Goal: Information Seeking & Learning: Compare options

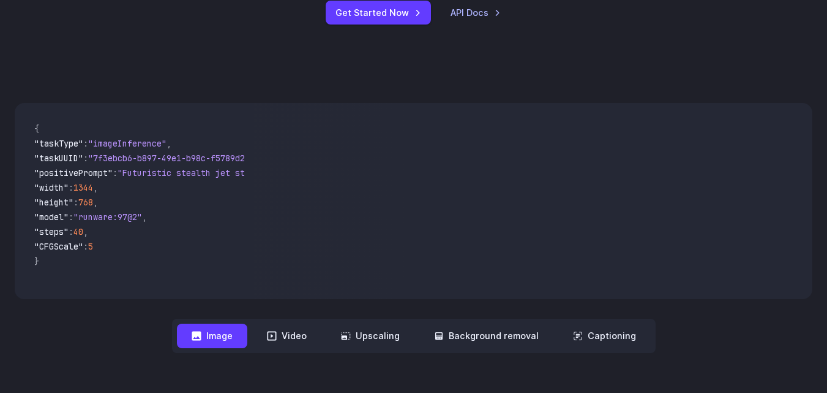
scroll to position [306, 0]
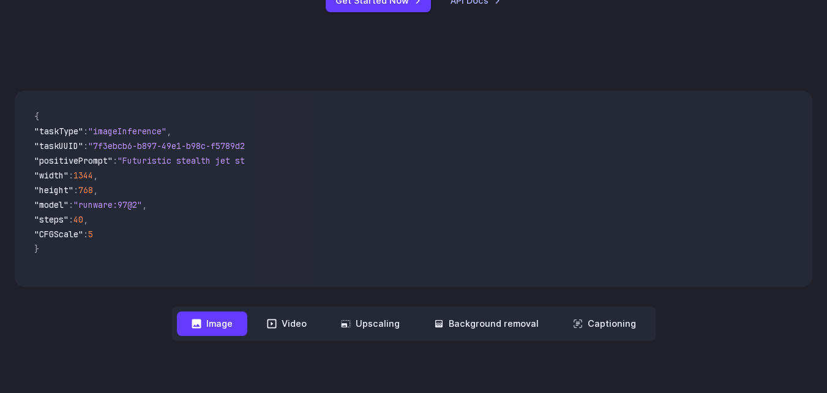
drag, startPoint x: 470, startPoint y: 162, endPoint x: 370, endPoint y: 176, distance: 101.4
click at [391, 172] on video at bounding box center [533, 189] width 558 height 196
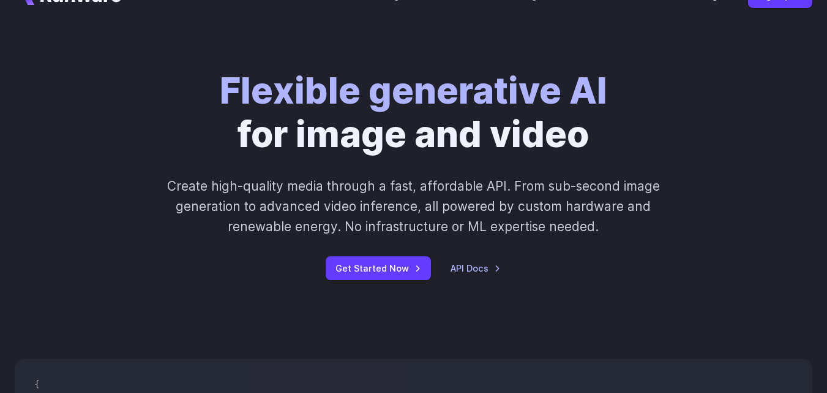
scroll to position [0, 0]
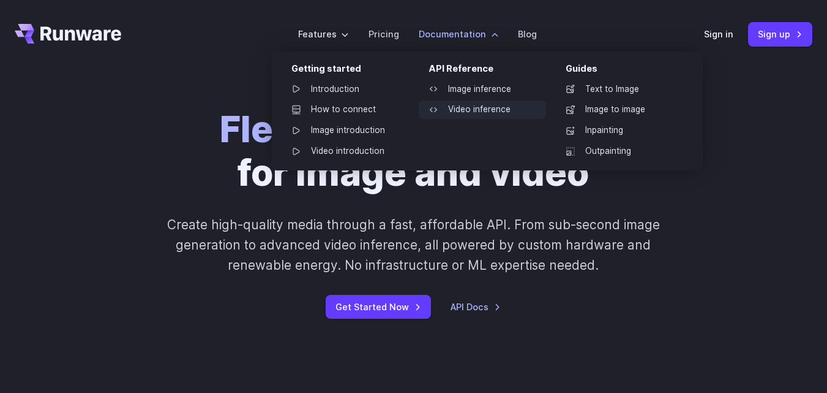
click at [467, 105] on link "Video inference" at bounding box center [482, 109] width 127 height 18
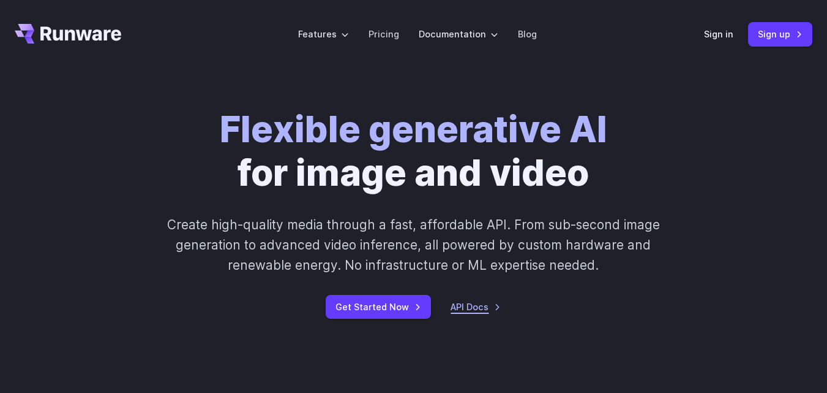
click at [479, 306] on link "API Docs" at bounding box center [476, 306] width 50 height 14
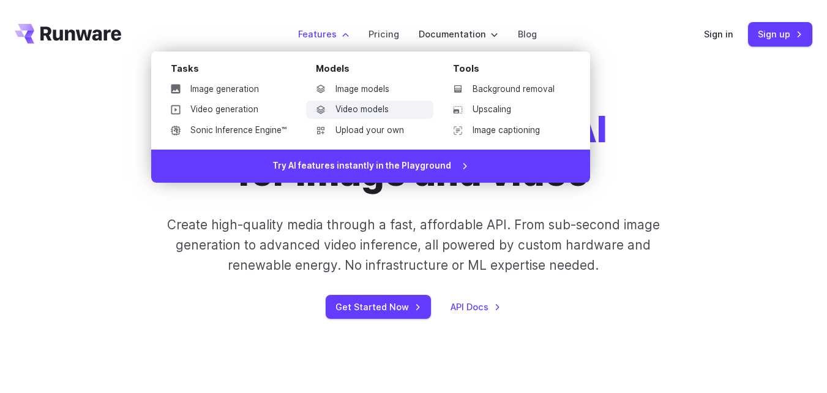
click at [358, 108] on link "Video models" at bounding box center [369, 109] width 127 height 18
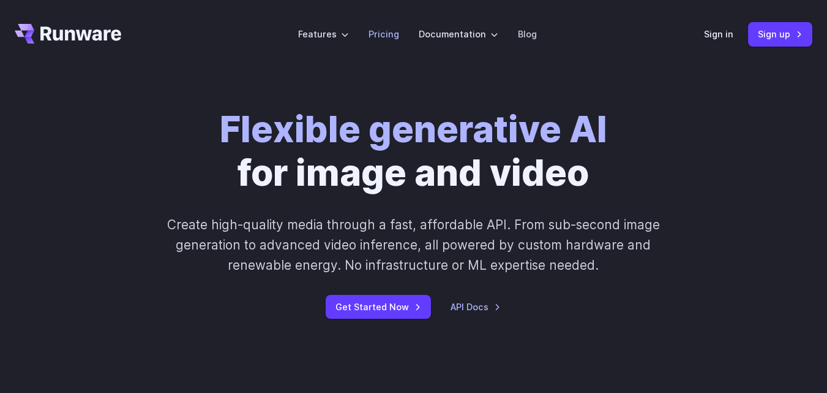
click at [388, 29] on link "Pricing" at bounding box center [384, 34] width 31 height 14
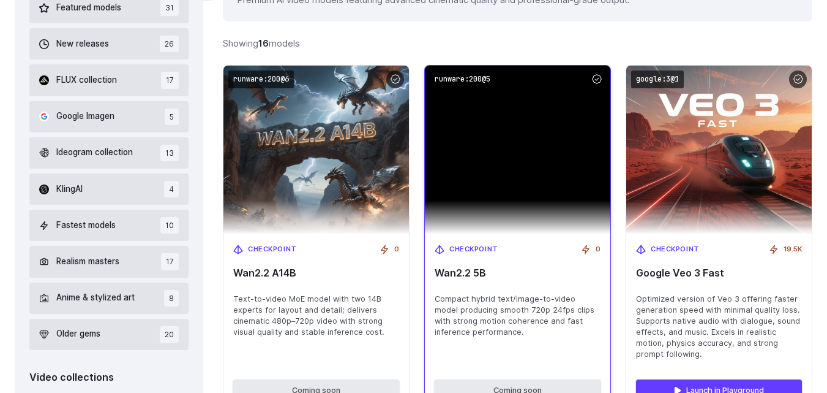
scroll to position [465, 0]
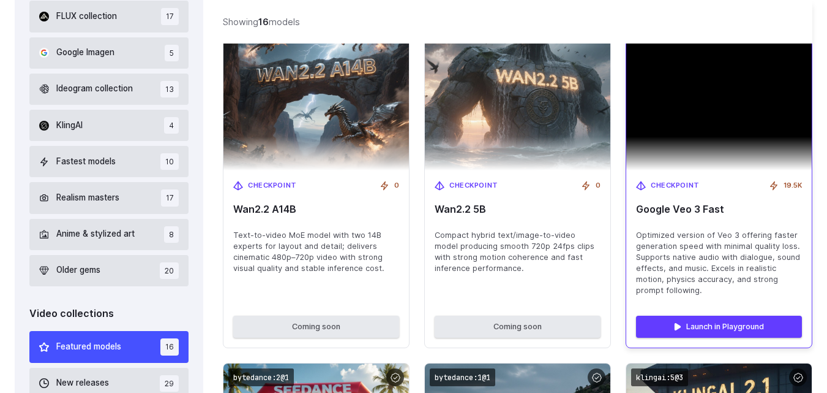
click at [681, 149] on img at bounding box center [719, 86] width 186 height 168
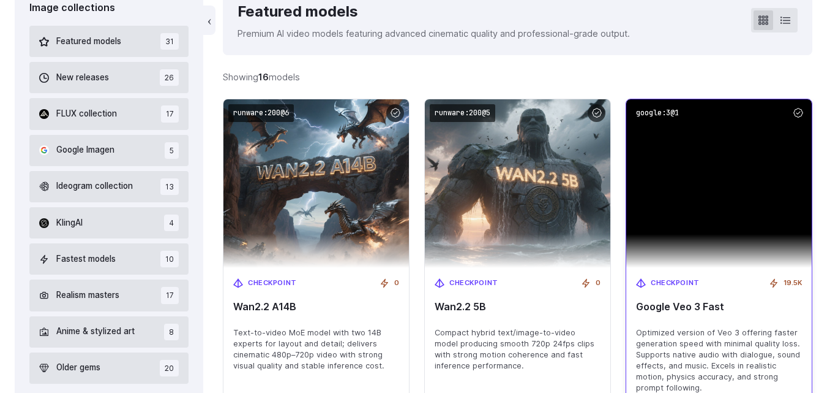
scroll to position [343, 0]
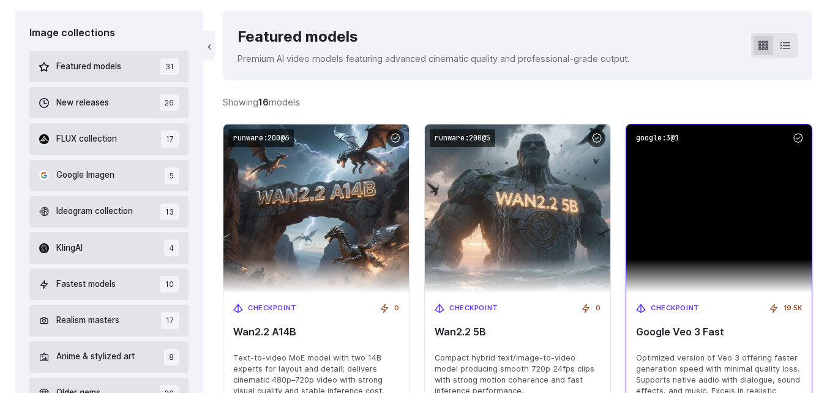
click at [694, 197] on img at bounding box center [719, 208] width 186 height 168
click at [797, 143] on div at bounding box center [798, 138] width 18 height 18
click at [684, 142] on code "google:3@1" at bounding box center [657, 138] width 53 height 18
click at [671, 141] on code "Copied!" at bounding box center [651, 138] width 40 height 18
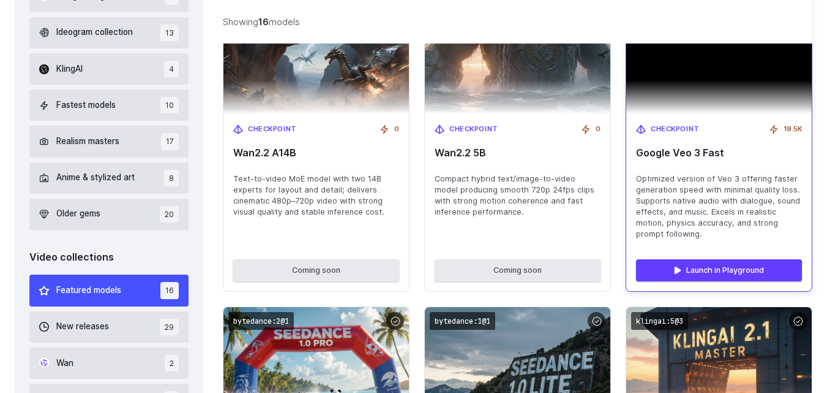
scroll to position [527, 0]
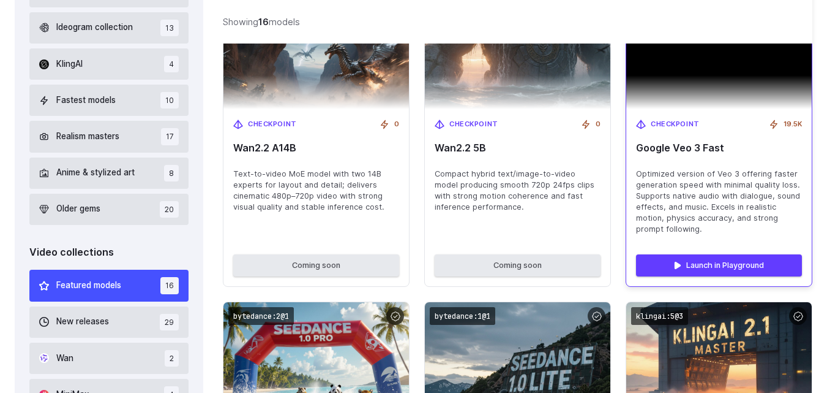
click at [686, 146] on span "Google Veo 3 Fast" at bounding box center [719, 148] width 166 height 12
click at [686, 154] on span "Google Veo 3 Fast" at bounding box center [719, 148] width 166 height 12
click at [683, 124] on span "Checkpoint" at bounding box center [675, 124] width 49 height 11
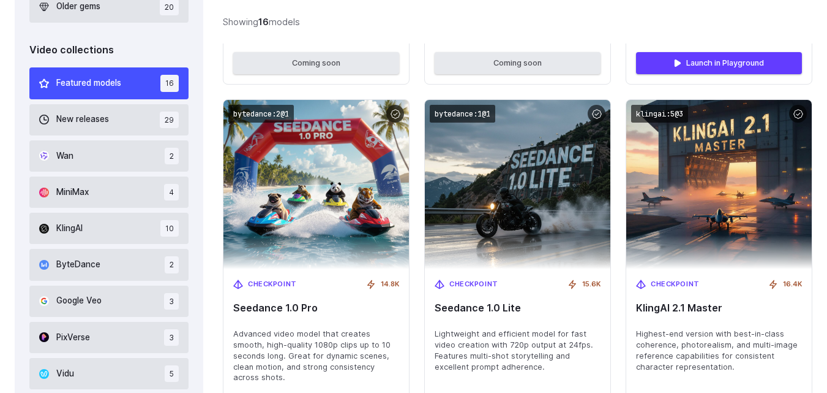
scroll to position [772, 0]
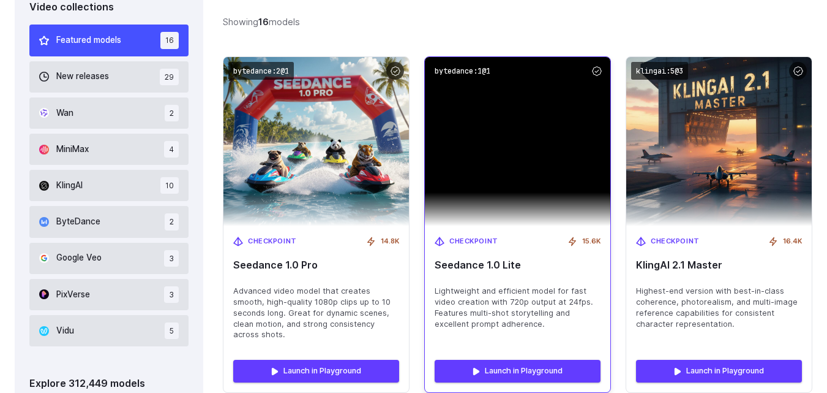
click at [571, 186] on img at bounding box center [518, 141] width 186 height 168
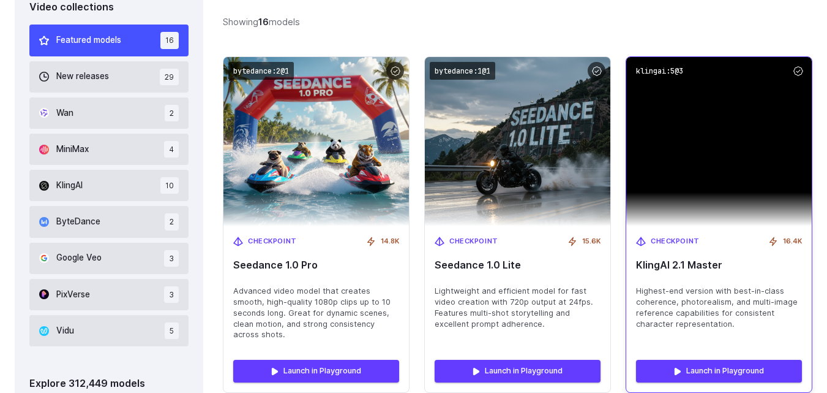
click at [659, 174] on img at bounding box center [719, 141] width 186 height 168
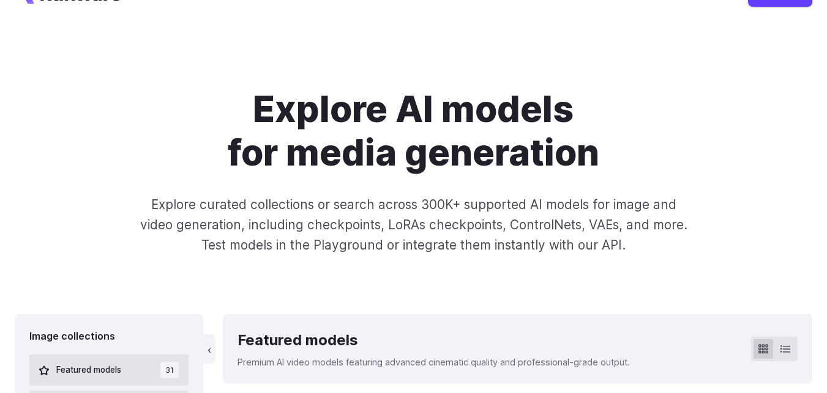
scroll to position [0, 0]
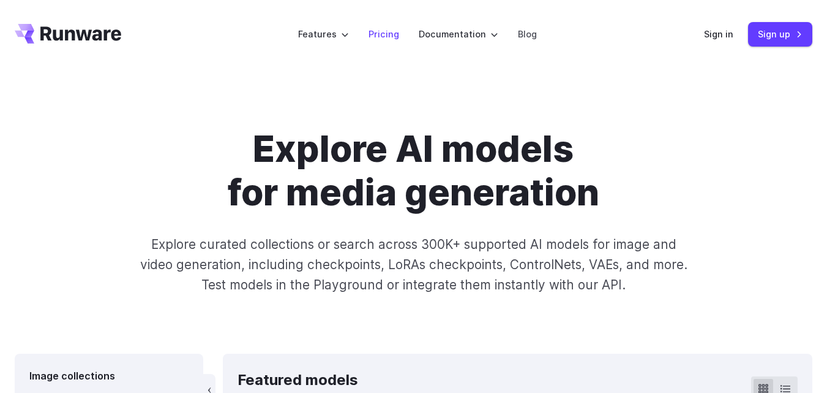
click at [391, 34] on link "Pricing" at bounding box center [384, 34] width 31 height 14
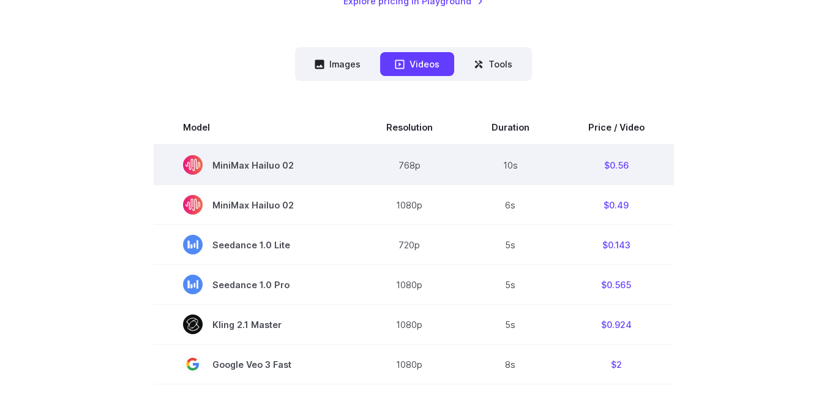
scroll to position [306, 0]
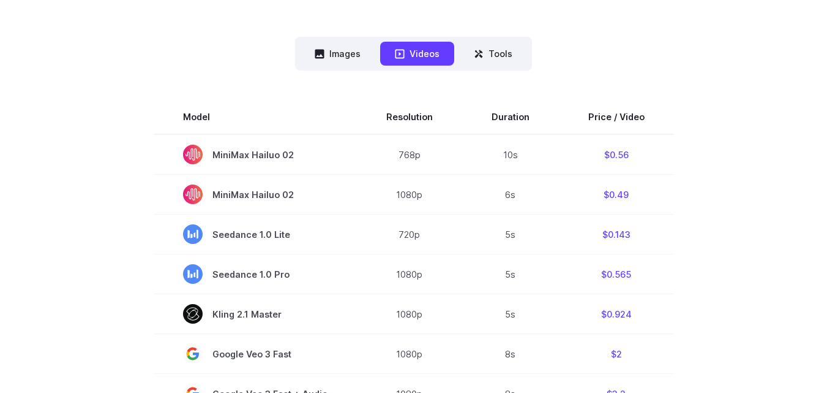
click at [409, 56] on button "Videos" at bounding box center [417, 54] width 74 height 24
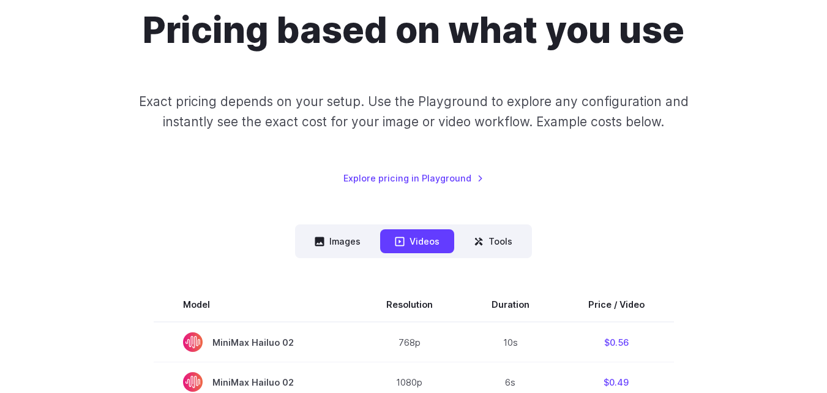
scroll to position [0, 0]
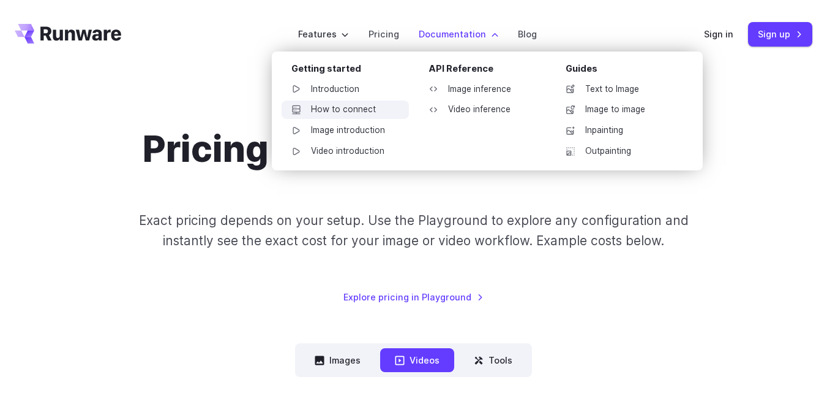
click at [335, 107] on link "How to connect" at bounding box center [345, 109] width 127 height 18
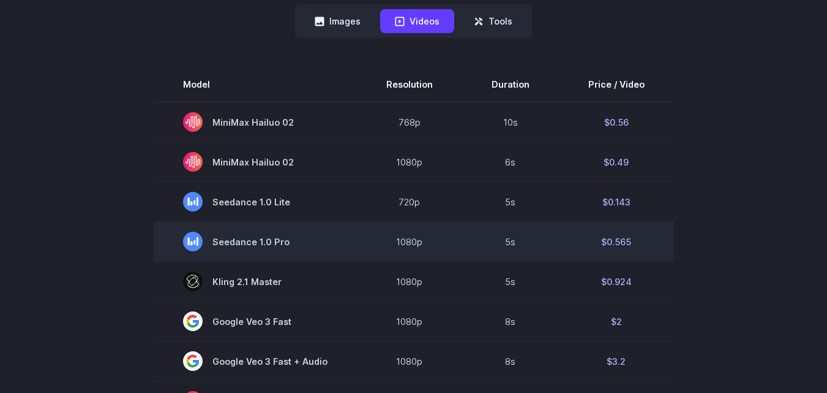
scroll to position [367, 0]
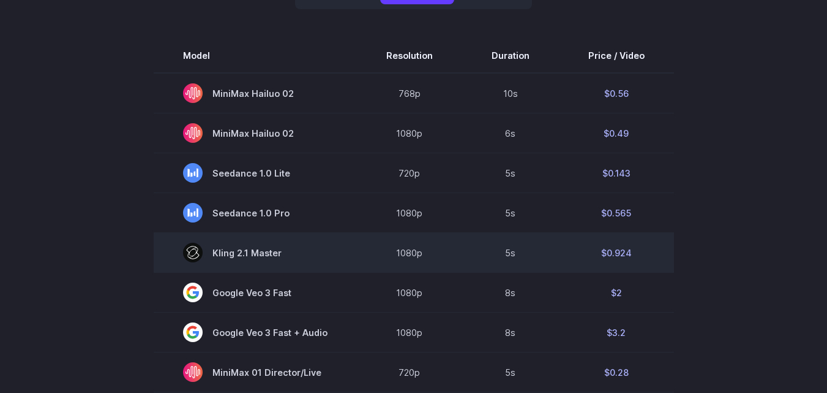
drag, startPoint x: 244, startPoint y: 255, endPoint x: 484, endPoint y: 255, distance: 239.4
click at [247, 255] on span "Kling 2.1 Master" at bounding box center [255, 253] width 145 height 20
click at [618, 252] on td "$0.924" at bounding box center [616, 253] width 115 height 40
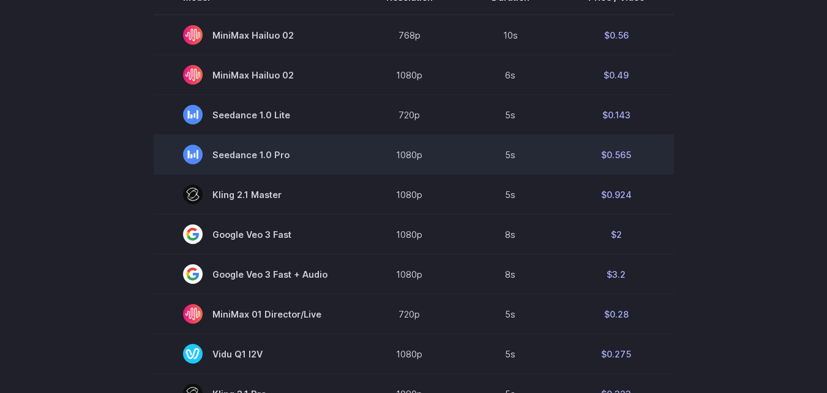
scroll to position [429, 0]
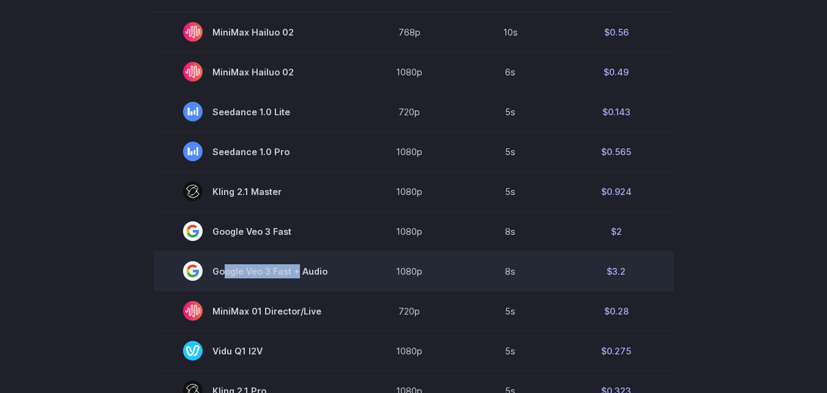
drag, startPoint x: 223, startPoint y: 269, endPoint x: 321, endPoint y: 277, distance: 98.9
click at [306, 274] on span "Google Veo 3 Fast + Audio" at bounding box center [255, 271] width 145 height 20
click at [321, 277] on span "Google Veo 3 Fast + Audio" at bounding box center [255, 271] width 145 height 20
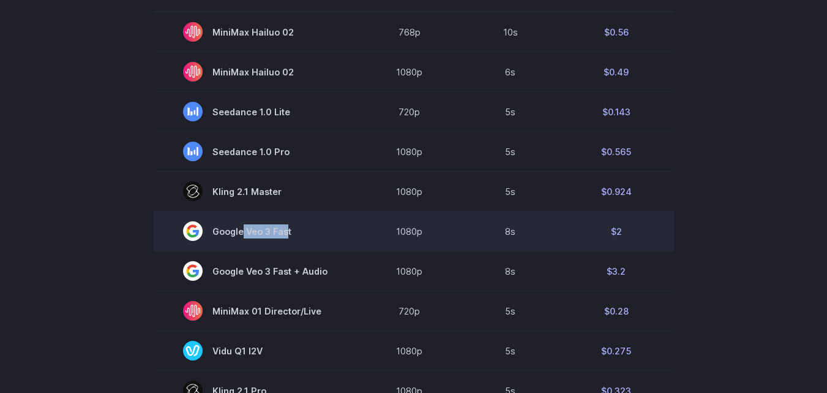
drag, startPoint x: 242, startPoint y: 231, endPoint x: 287, endPoint y: 232, distance: 44.7
click at [287, 232] on span "Google Veo 3 Fast" at bounding box center [255, 231] width 145 height 20
click at [288, 232] on span "Google Veo 3 Fast" at bounding box center [255, 231] width 145 height 20
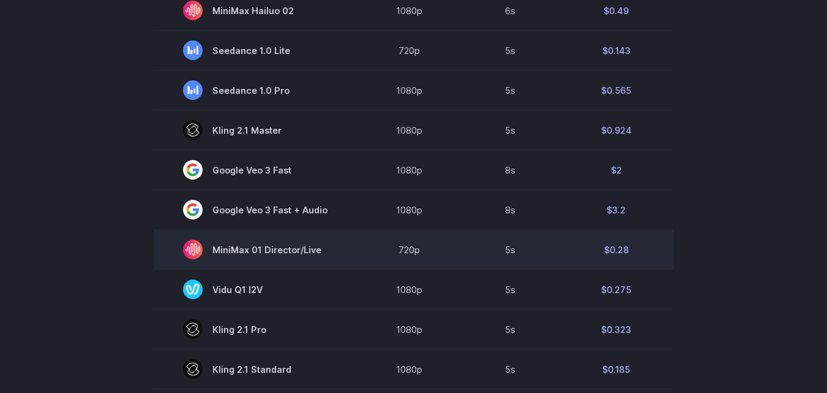
drag, startPoint x: 224, startPoint y: 248, endPoint x: 323, endPoint y: 250, distance: 98.6
click at [323, 250] on span "MiniMax 01 Director/Live" at bounding box center [255, 249] width 145 height 20
click at [326, 250] on span "MiniMax 01 Director/Live" at bounding box center [255, 249] width 145 height 20
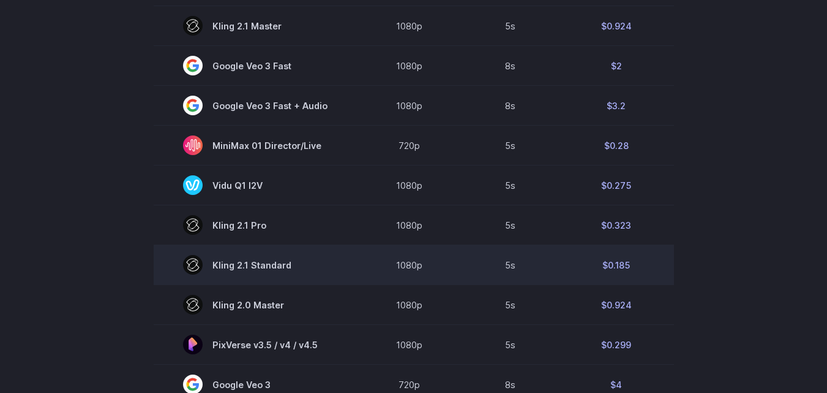
scroll to position [612, 0]
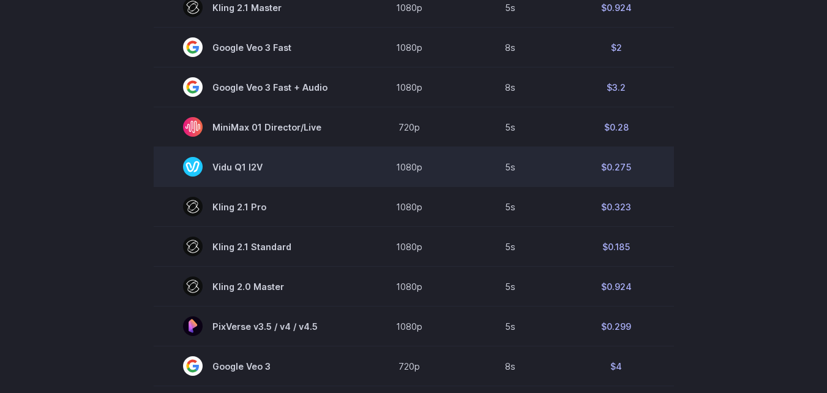
click at [241, 168] on span "Vidu Q1 I2V" at bounding box center [255, 167] width 145 height 20
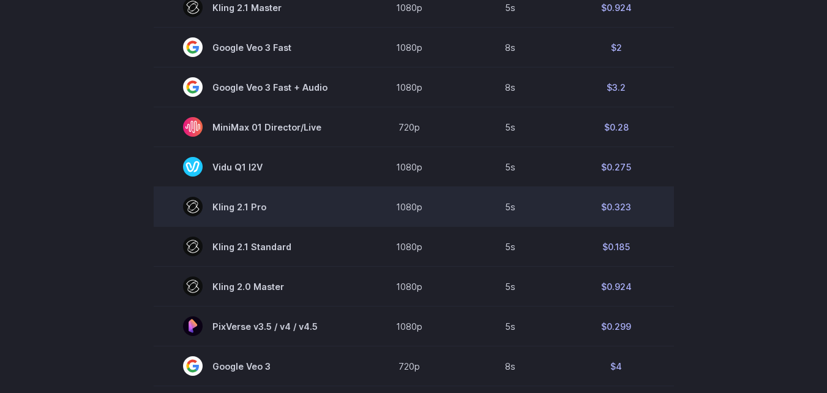
click at [241, 210] on span "Kling 2.1 Pro" at bounding box center [255, 207] width 145 height 20
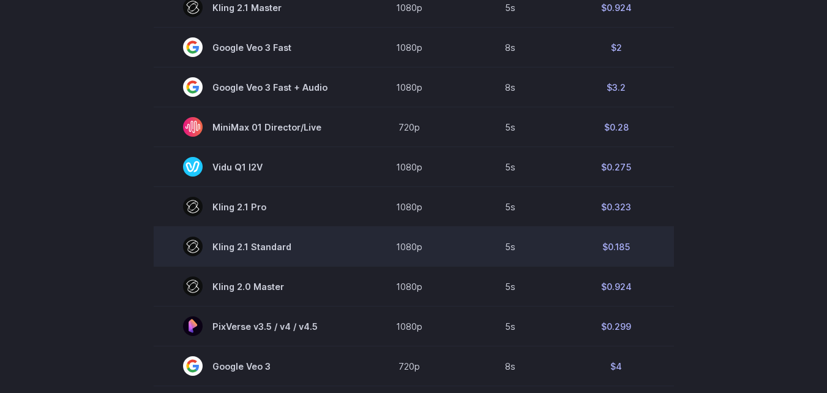
click at [261, 258] on td "Kling 2.1 Standard" at bounding box center [255, 247] width 203 height 40
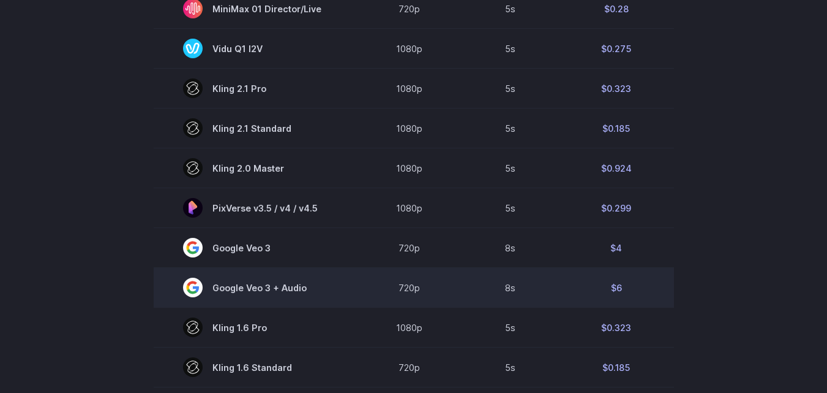
scroll to position [735, 0]
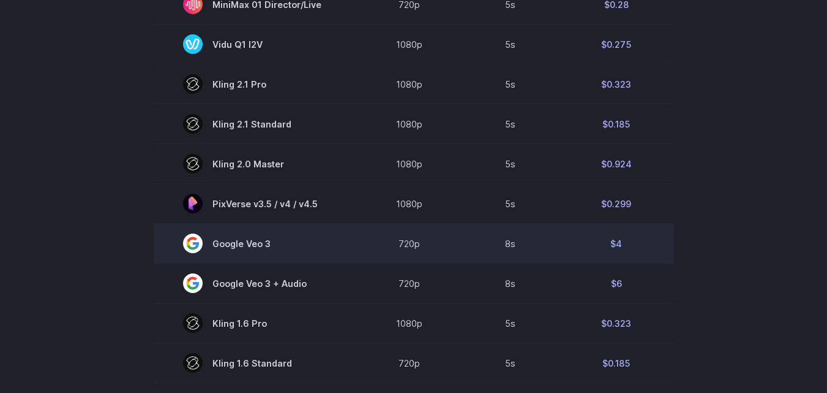
click at [263, 240] on span "Google Veo 3" at bounding box center [255, 243] width 145 height 20
drag, startPoint x: 263, startPoint y: 240, endPoint x: 293, endPoint y: 237, distance: 30.2
click at [291, 238] on span "Google Veo 3" at bounding box center [255, 243] width 145 height 20
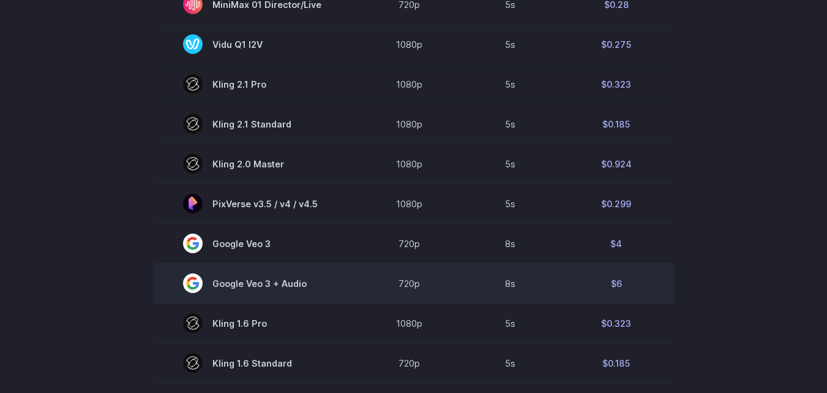
drag, startPoint x: 279, startPoint y: 277, endPoint x: 331, endPoint y: 277, distance: 52.1
click at [315, 277] on span "Google Veo 3 + Audio" at bounding box center [255, 283] width 145 height 20
click at [331, 277] on td "Google Veo 3 + Audio" at bounding box center [255, 283] width 203 height 40
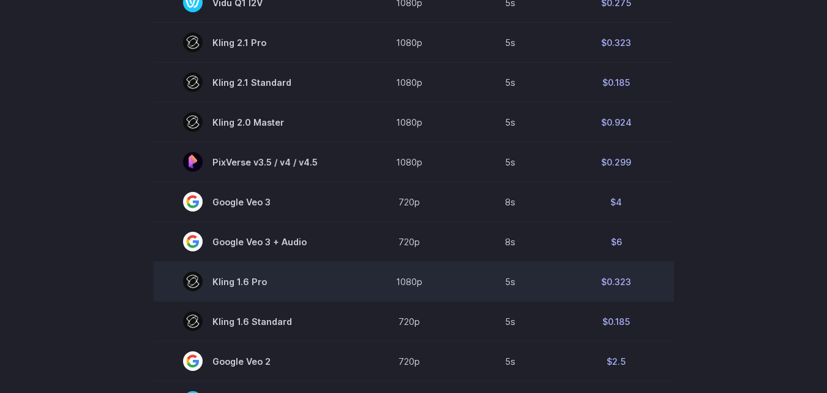
scroll to position [796, 0]
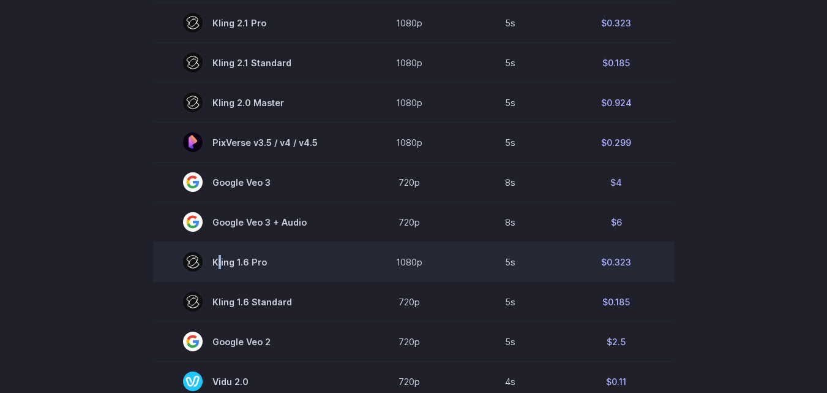
drag, startPoint x: 220, startPoint y: 261, endPoint x: 280, endPoint y: 260, distance: 60.0
click at [277, 261] on span "Kling 1.6 Pro" at bounding box center [255, 262] width 145 height 20
click at [280, 260] on span "Kling 1.6 Pro" at bounding box center [255, 262] width 145 height 20
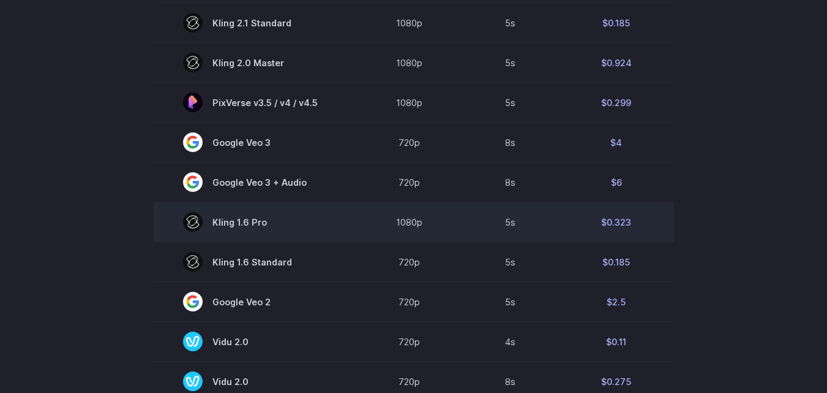
scroll to position [857, 0]
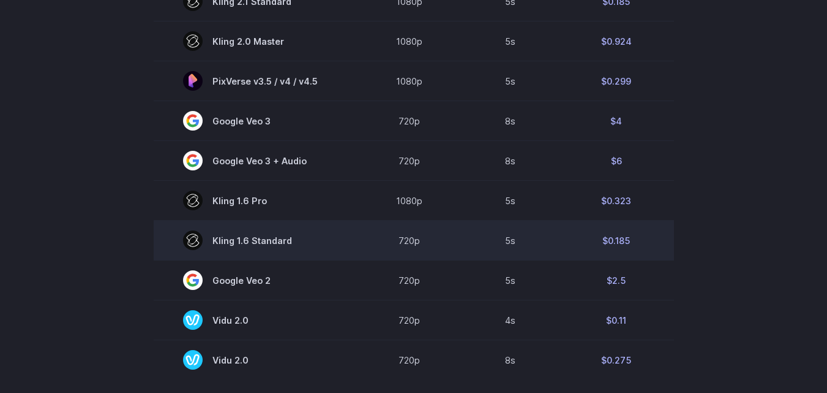
drag, startPoint x: 297, startPoint y: 247, endPoint x: 208, endPoint y: 242, distance: 89.5
click at [208, 242] on span "Kling 1.6 Standard" at bounding box center [255, 240] width 145 height 20
drag, startPoint x: 208, startPoint y: 242, endPoint x: 313, endPoint y: 241, distance: 105.3
click at [310, 241] on span "Kling 1.6 Standard" at bounding box center [255, 240] width 145 height 20
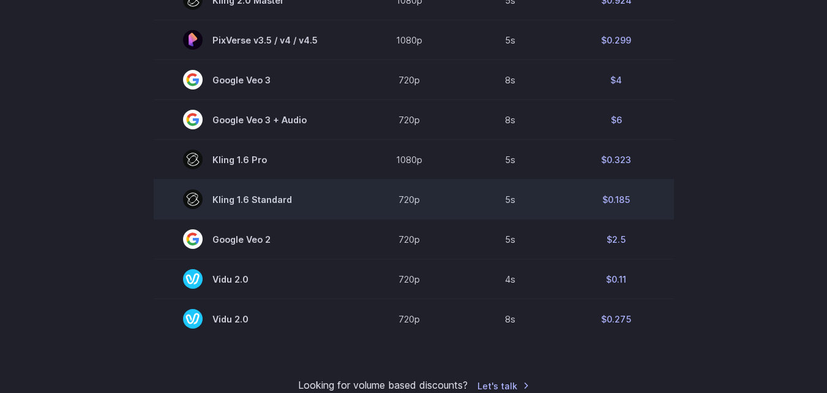
scroll to position [919, 0]
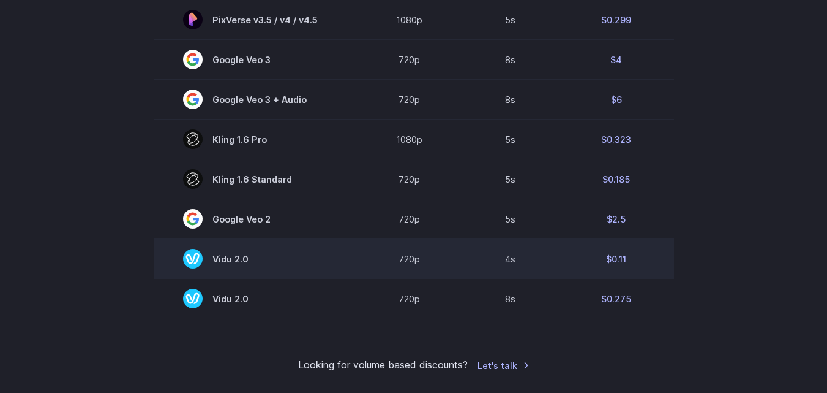
click at [239, 255] on span "Vidu 2.0" at bounding box center [255, 259] width 145 height 20
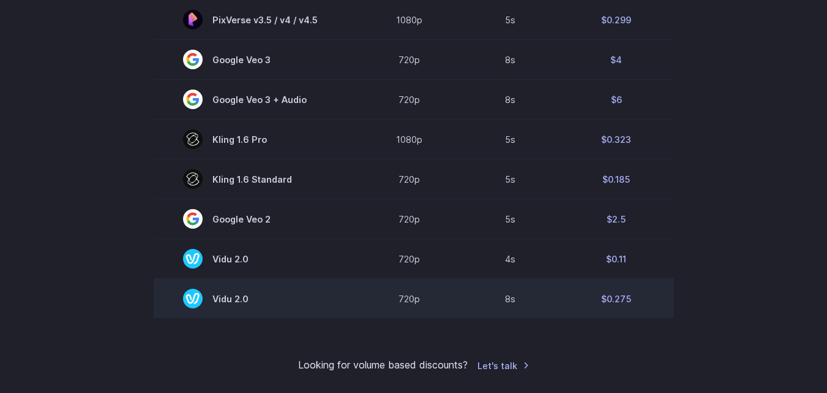
click at [239, 308] on span "Vidu 2.0" at bounding box center [255, 298] width 145 height 20
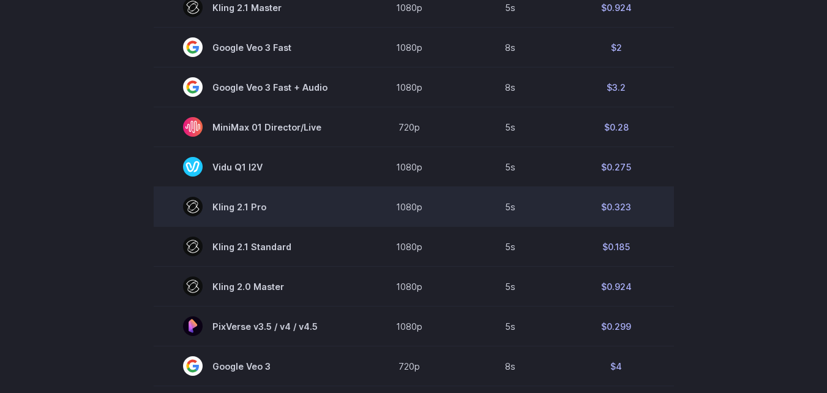
scroll to position [306, 0]
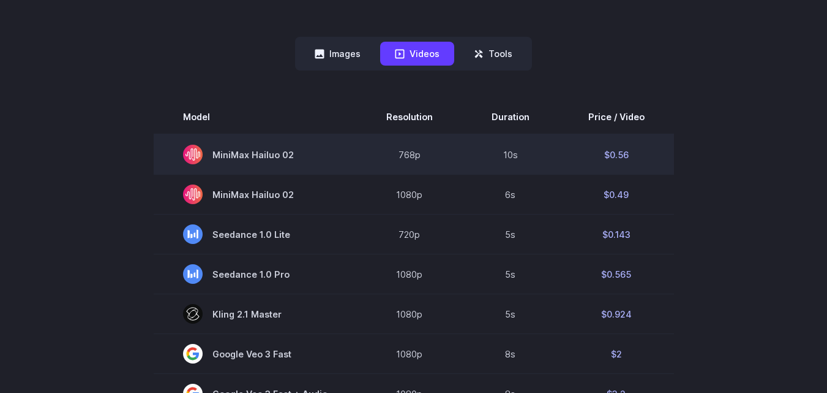
click at [258, 154] on span "MiniMax Hailuo 02" at bounding box center [255, 155] width 145 height 20
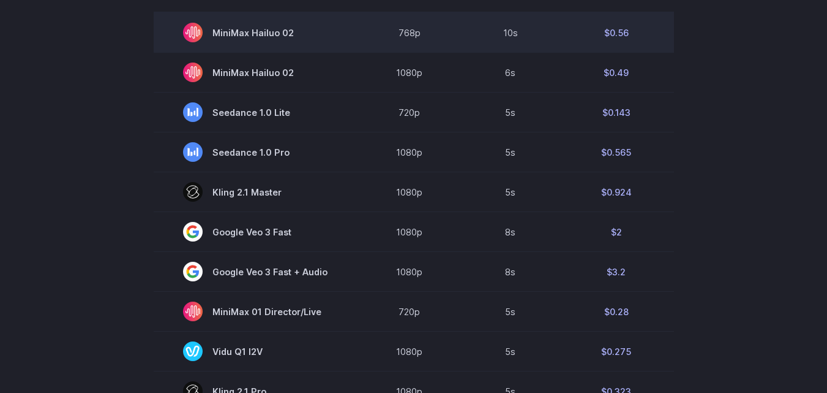
scroll to position [429, 0]
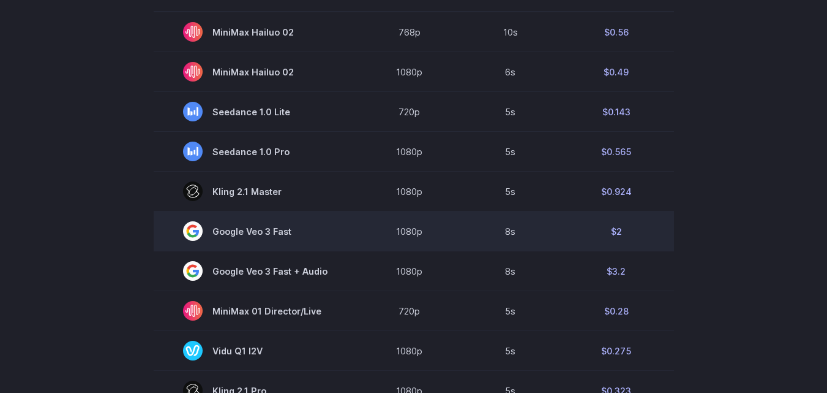
drag, startPoint x: 202, startPoint y: 233, endPoint x: 328, endPoint y: 233, distance: 126.2
click at [328, 233] on span "Google Veo 3 Fast" at bounding box center [255, 231] width 145 height 20
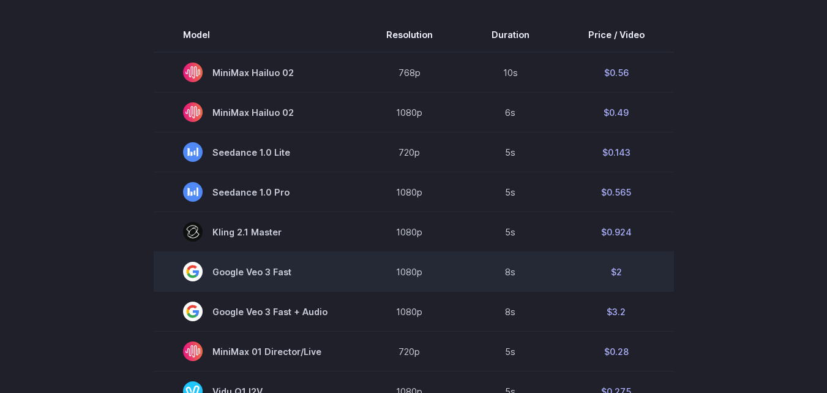
scroll to position [367, 0]
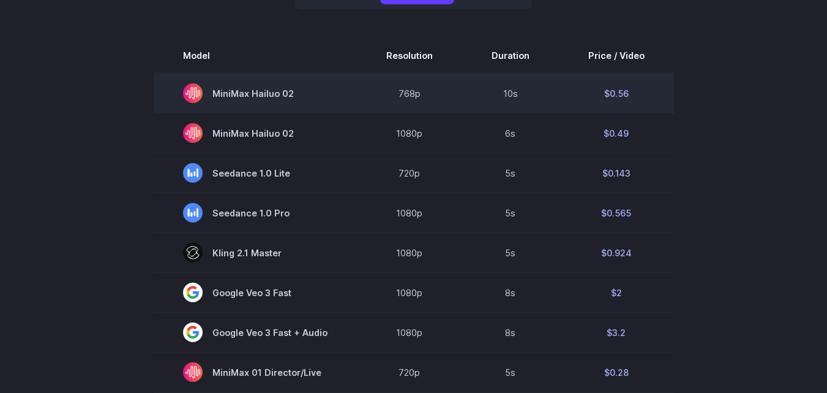
click at [413, 92] on td "768p" at bounding box center [409, 93] width 105 height 40
click at [412, 92] on td "768p" at bounding box center [409, 93] width 105 height 40
drag, startPoint x: 311, startPoint y: 100, endPoint x: 257, endPoint y: 94, distance: 54.9
click at [310, 100] on span "MiniMax Hailuo 02" at bounding box center [255, 93] width 145 height 20
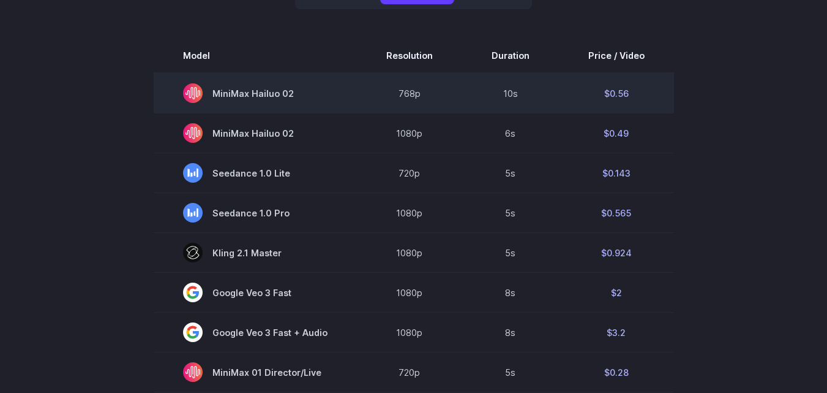
click at [257, 94] on span "MiniMax Hailuo 02" at bounding box center [255, 93] width 145 height 20
click at [334, 97] on td "MiniMax Hailuo 02" at bounding box center [255, 93] width 203 height 40
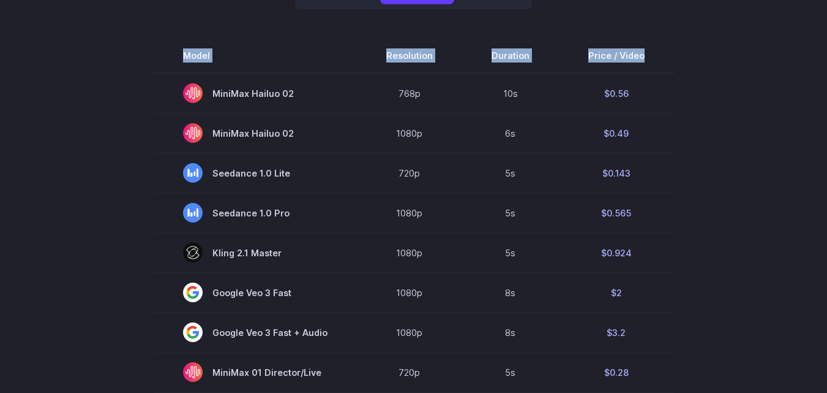
drag, startPoint x: 319, startPoint y: 92, endPoint x: 148, endPoint y: 86, distance: 171.0
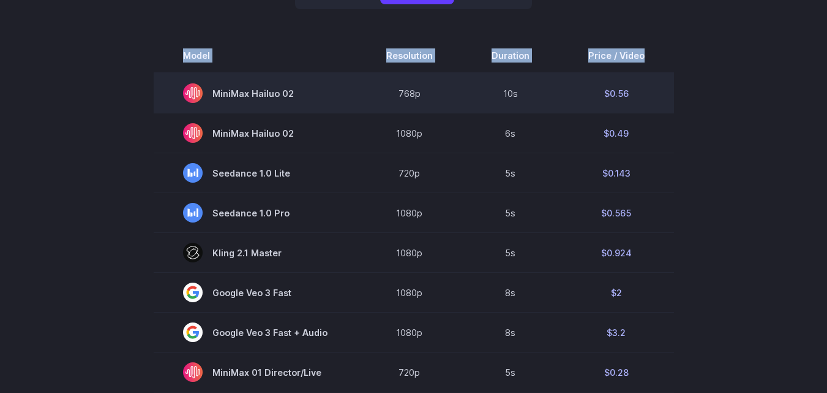
click at [181, 85] on td "MiniMax Hailuo 02" at bounding box center [255, 93] width 203 height 40
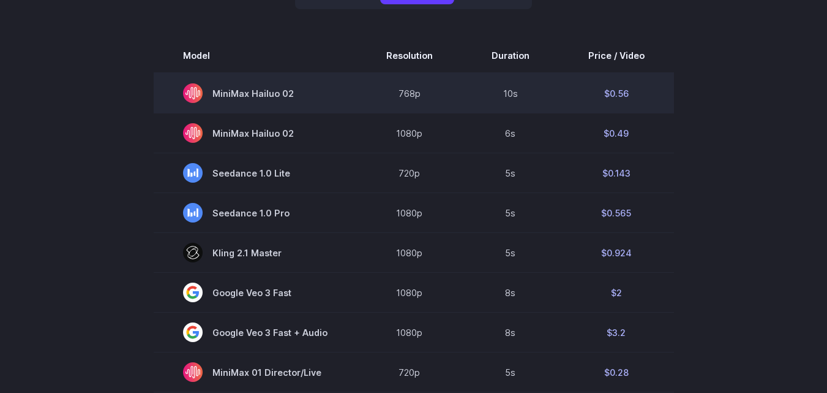
click at [207, 85] on span "MiniMax Hailuo 02" at bounding box center [255, 93] width 145 height 20
drag, startPoint x: 208, startPoint y: 86, endPoint x: 310, endPoint y: 94, distance: 102.0
click at [306, 96] on span "MiniMax Hailuo 02" at bounding box center [255, 93] width 145 height 20
click at [312, 94] on span "MiniMax Hailuo 02" at bounding box center [255, 93] width 145 height 20
click at [611, 96] on td "$0.56" at bounding box center [616, 93] width 115 height 40
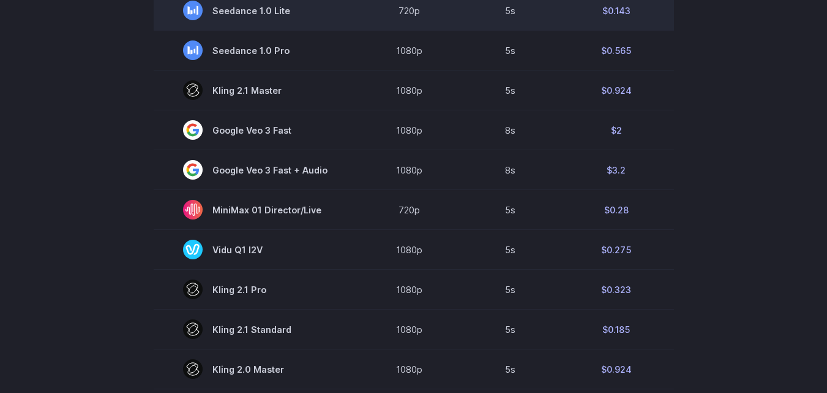
scroll to position [551, 0]
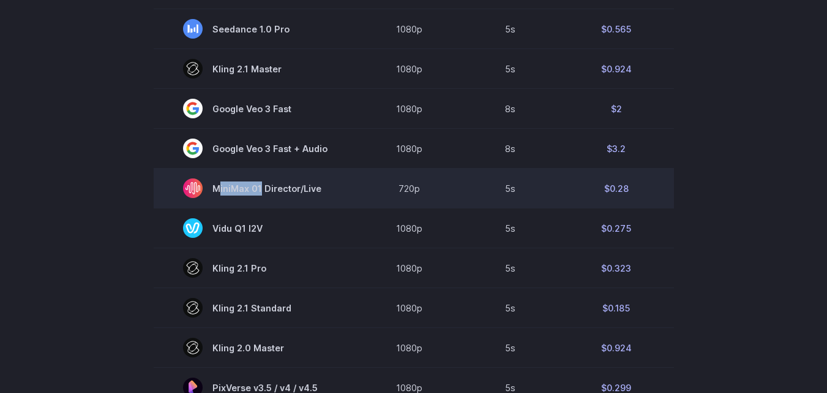
drag, startPoint x: 258, startPoint y: 192, endPoint x: 400, endPoint y: 194, distance: 142.1
click at [357, 192] on td "MiniMax 01 Director/Live" at bounding box center [255, 188] width 203 height 40
